Goal: Task Accomplishment & Management: Use online tool/utility

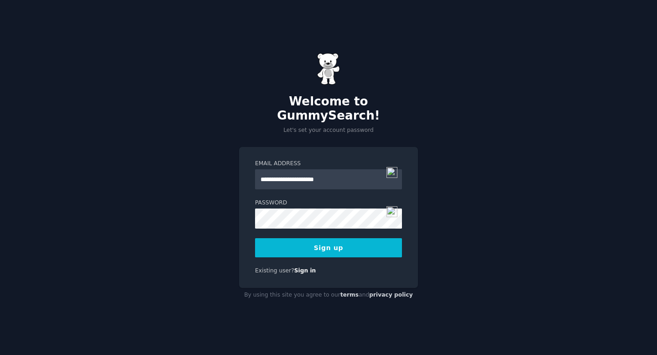
type input "**********"
click at [340, 243] on button "Sign up" at bounding box center [328, 247] width 147 height 19
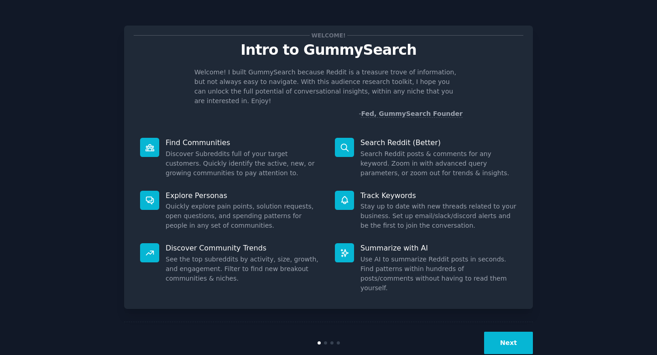
click at [501, 322] on div "Next" at bounding box center [328, 343] width 409 height 42
click at [504, 332] on button "Next" at bounding box center [508, 343] width 49 height 22
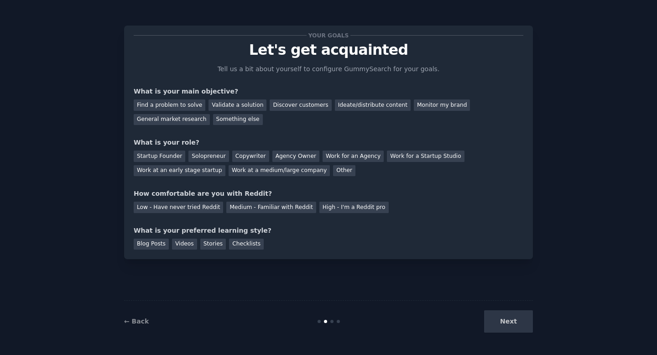
click at [505, 324] on div "Next" at bounding box center [465, 321] width 136 height 22
click at [195, 105] on div "Find a problem to solve" at bounding box center [170, 105] width 72 height 11
click at [228, 111] on div "Find a problem to solve Validate a solution Discover customers Ideate/distribut…" at bounding box center [329, 110] width 390 height 29
click at [230, 106] on div "Validate a solution" at bounding box center [238, 105] width 58 height 11
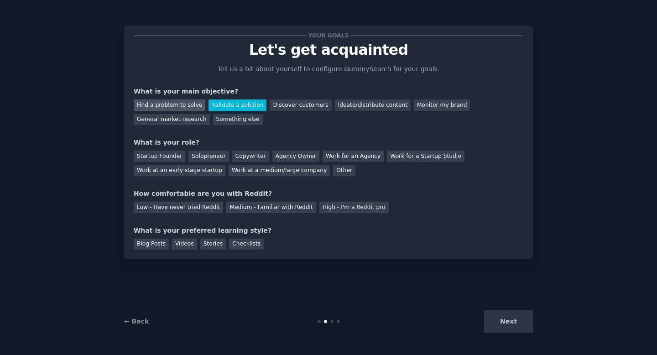
click at [179, 107] on div "Find a problem to solve" at bounding box center [170, 105] width 72 height 11
